Goal: Book appointment/travel/reservation

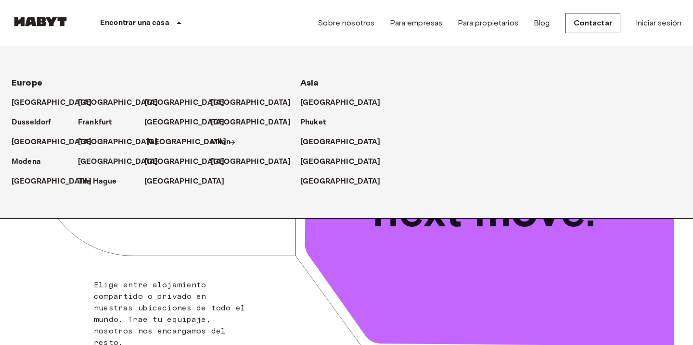
click at [163, 142] on p "[GEOGRAPHIC_DATA]" at bounding box center [186, 143] width 80 height 12
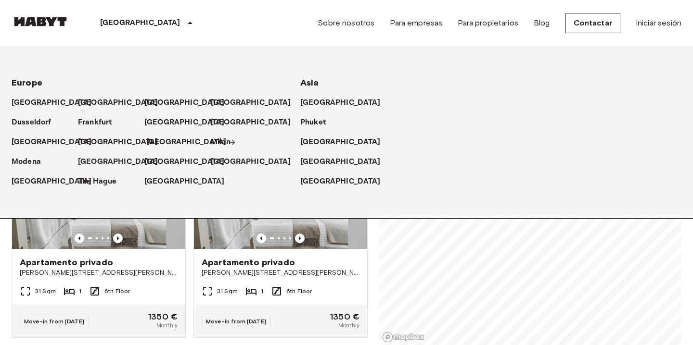
click at [169, 141] on p "[GEOGRAPHIC_DATA]" at bounding box center [186, 143] width 80 height 12
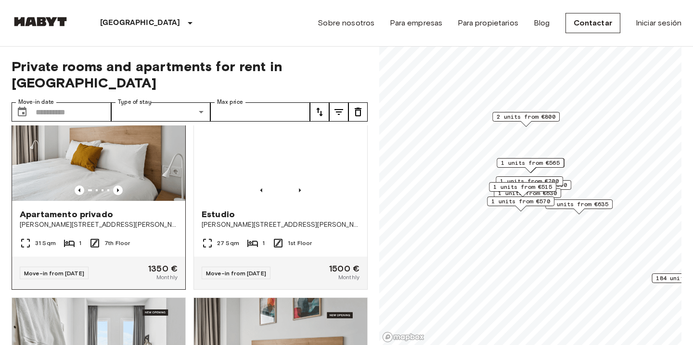
scroll to position [455, 0]
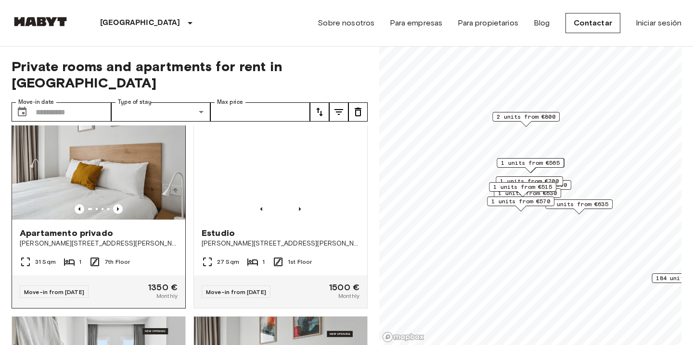
click at [119, 167] on img at bounding box center [98, 161] width 173 height 115
click at [44, 34] on div "Madrid Europe Amsterdam Berlin Brussels Cologne Dusseldorf Frankfurt Graz Hambu…" at bounding box center [119, 23] width 215 height 46
click at [48, 25] on img at bounding box center [41, 22] width 58 height 10
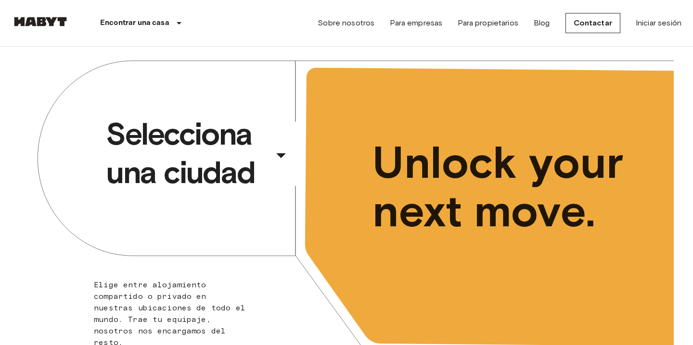
click at [278, 158] on div "​" at bounding box center [293, 163] width 99 height 20
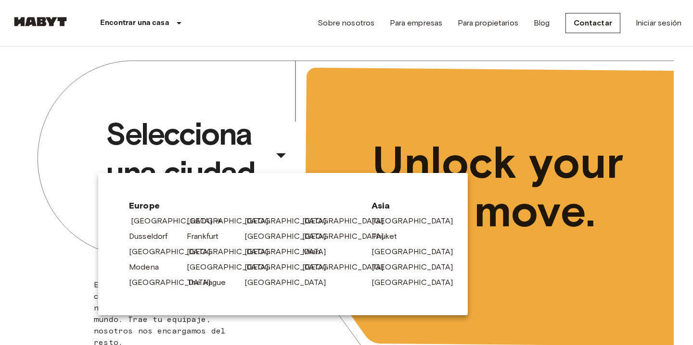
click at [153, 220] on link "[GEOGRAPHIC_DATA]" at bounding box center [176, 222] width 91 height 12
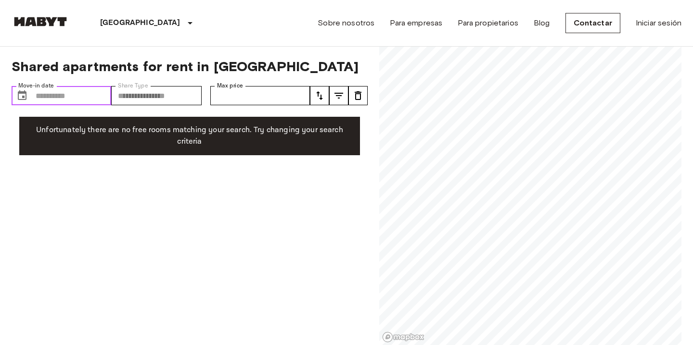
click at [85, 98] on input "Move-in date" at bounding box center [74, 95] width 76 height 19
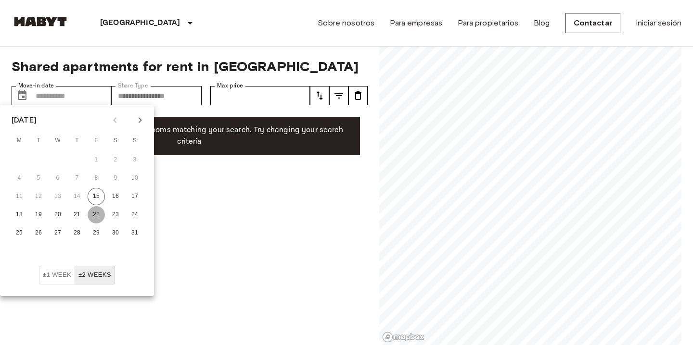
click at [92, 214] on button "22" at bounding box center [96, 214] width 17 height 17
type input "**********"
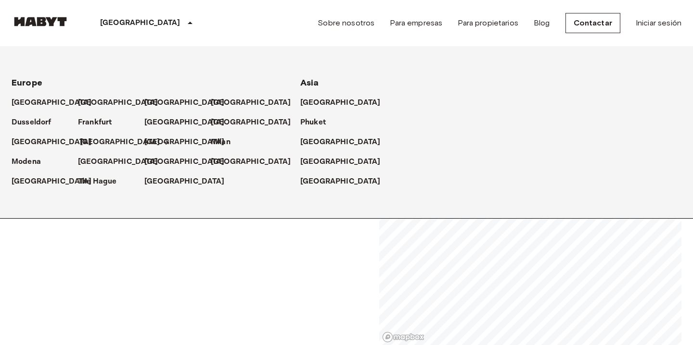
click at [91, 145] on p "[GEOGRAPHIC_DATA]" at bounding box center [120, 143] width 80 height 12
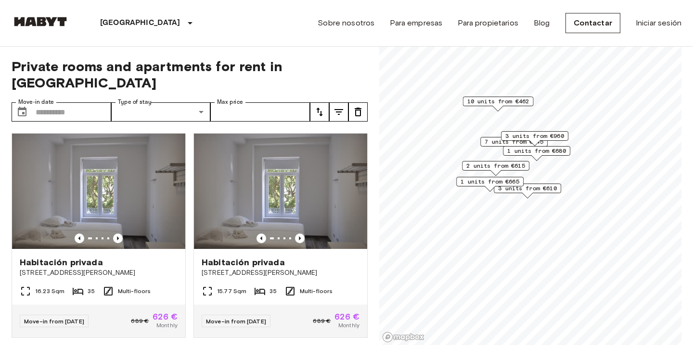
click at [503, 103] on span "10 units from €462" at bounding box center [498, 101] width 62 height 9
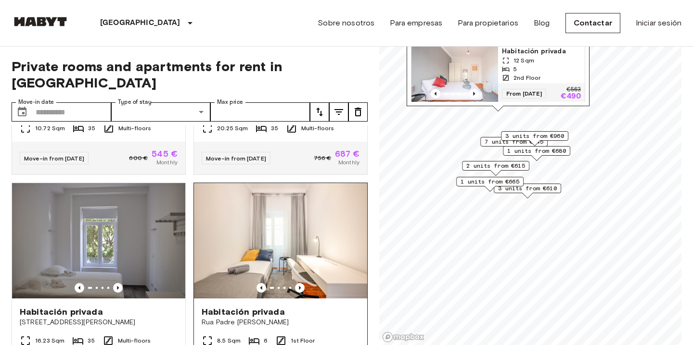
scroll to position [646, 0]
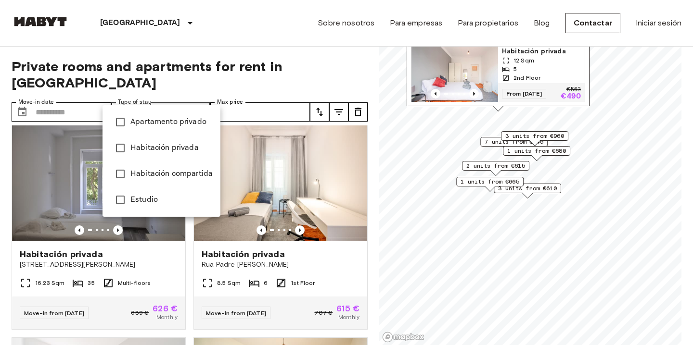
click at [279, 45] on div at bounding box center [346, 172] width 693 height 345
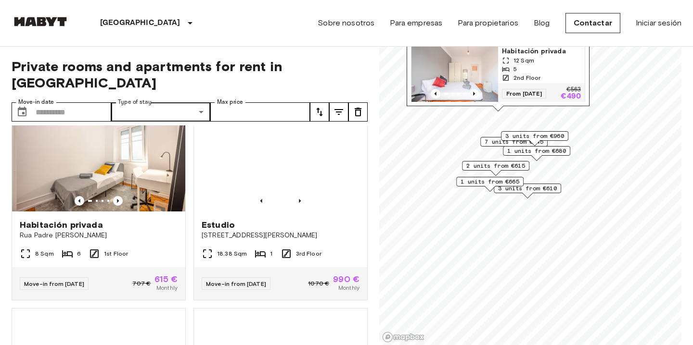
scroll to position [1382, 0]
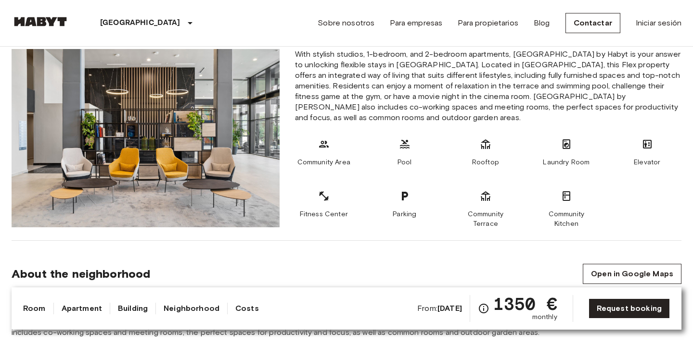
scroll to position [516, 0]
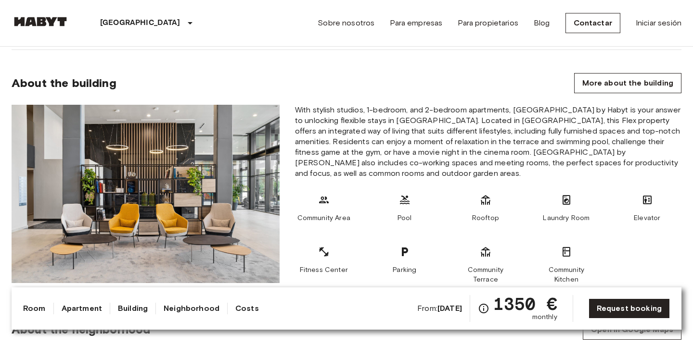
click at [206, 137] on img at bounding box center [146, 194] width 268 height 178
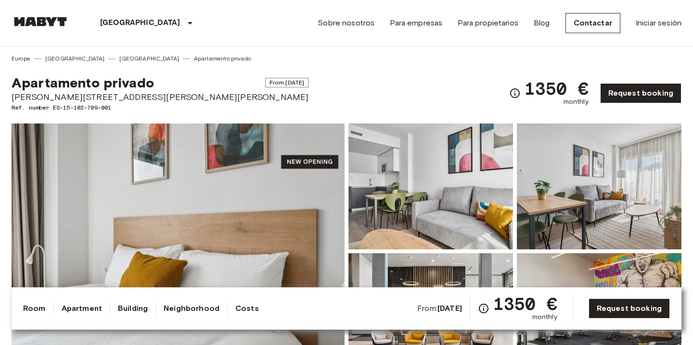
scroll to position [0, 0]
click at [397, 192] on img at bounding box center [430, 187] width 165 height 126
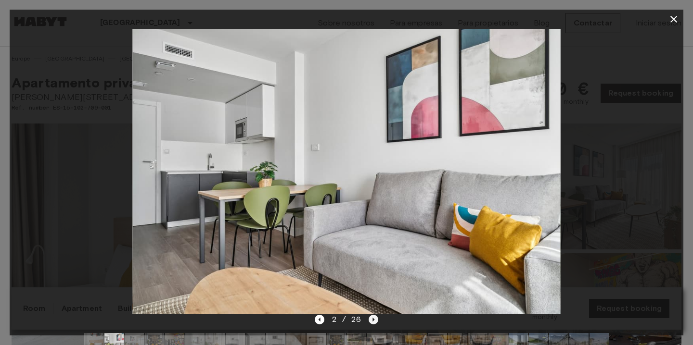
click at [375, 316] on icon "Next image" at bounding box center [374, 320] width 10 height 10
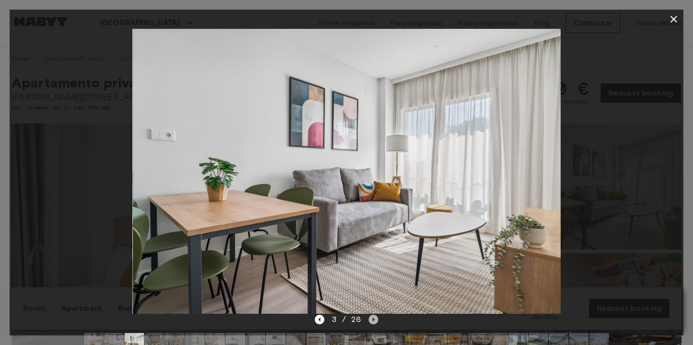
click at [375, 316] on icon "Next image" at bounding box center [374, 320] width 10 height 10
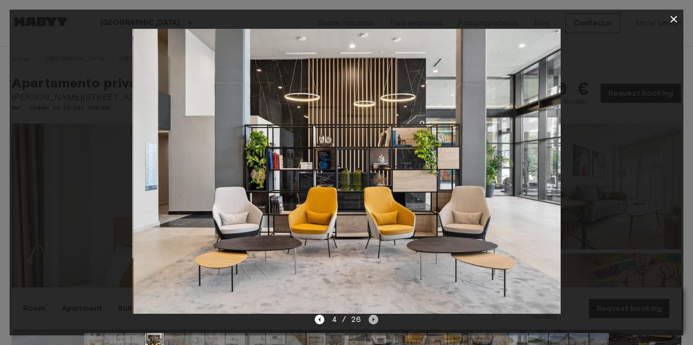
click at [375, 317] on icon "Next image" at bounding box center [374, 320] width 10 height 10
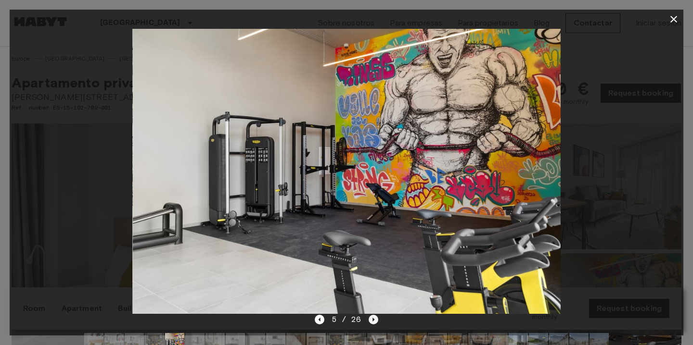
click at [375, 317] on icon "Next image" at bounding box center [374, 320] width 10 height 10
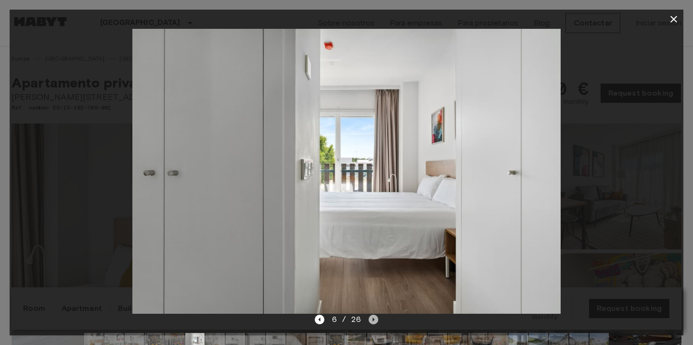
click at [375, 317] on icon "Next image" at bounding box center [374, 320] width 10 height 10
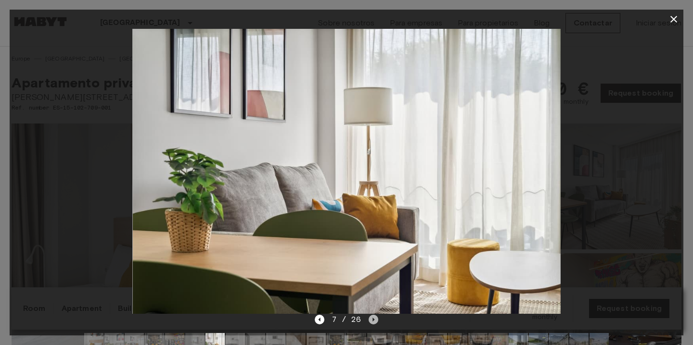
click at [375, 317] on icon "Next image" at bounding box center [374, 320] width 10 height 10
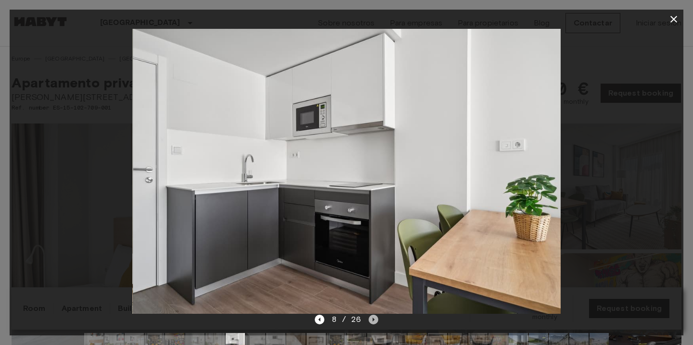
click at [375, 317] on icon "Next image" at bounding box center [374, 320] width 10 height 10
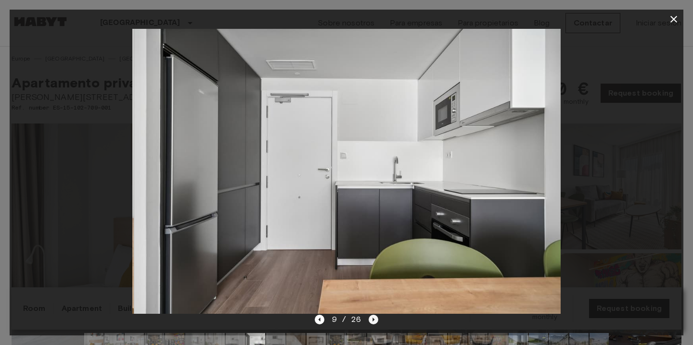
click at [375, 317] on icon "Next image" at bounding box center [374, 320] width 10 height 10
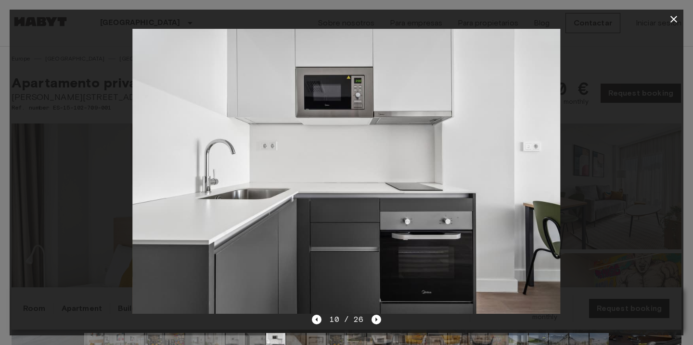
click at [673, 21] on icon "button" at bounding box center [673, 19] width 7 height 7
